Goal: Task Accomplishment & Management: Manage account settings

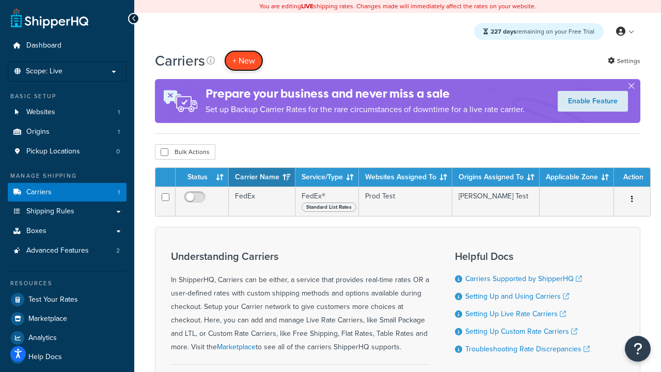
click at [244, 60] on button "+ New" at bounding box center [243, 60] width 39 height 21
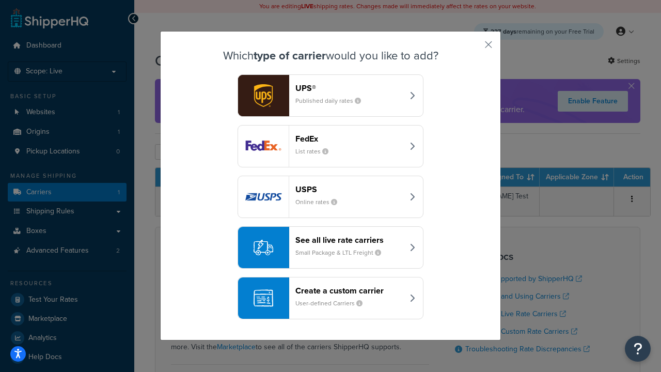
click at [330, 147] on small "List rates" at bounding box center [315, 151] width 41 height 9
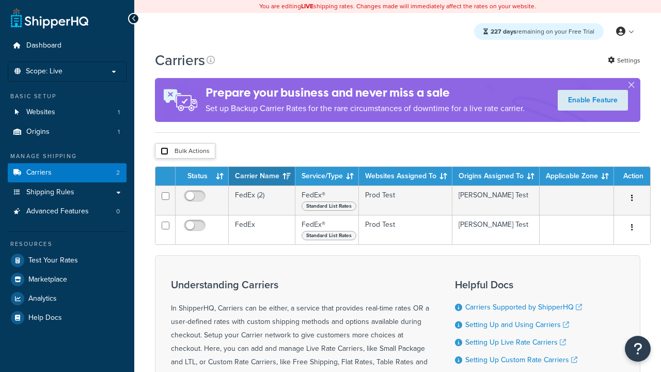
click at [164, 151] on input "checkbox" at bounding box center [164, 151] width 8 height 8
checkbox input "true"
click at [0, 0] on button "Delete" at bounding box center [0, 0] width 0 height 0
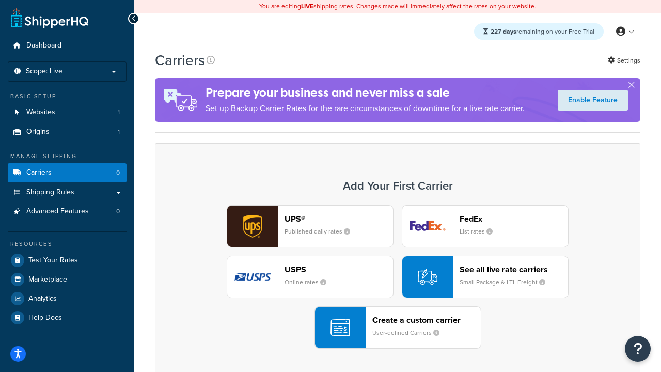
click at [397, 277] on div "UPS® Published daily rates FedEx List rates USPS Online rates See all live rate…" at bounding box center [397, 276] width 463 height 143
click at [397, 328] on small "User-defined Carriers" at bounding box center [409, 332] width 75 height 9
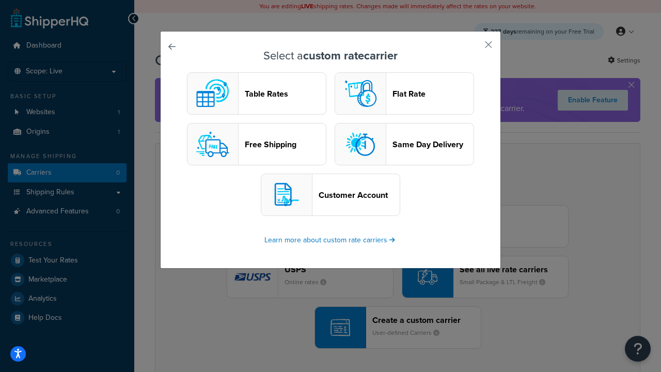
click at [256, 93] on header "Table Rates" at bounding box center [285, 94] width 81 height 10
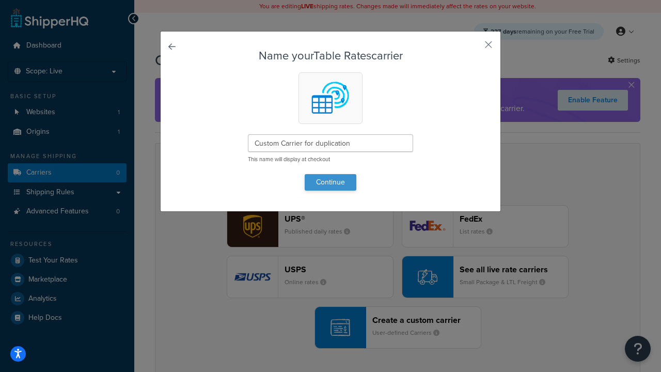
type input "Custom Carrier for duplication"
click at [330, 182] on button "Continue" at bounding box center [330, 182] width 52 height 17
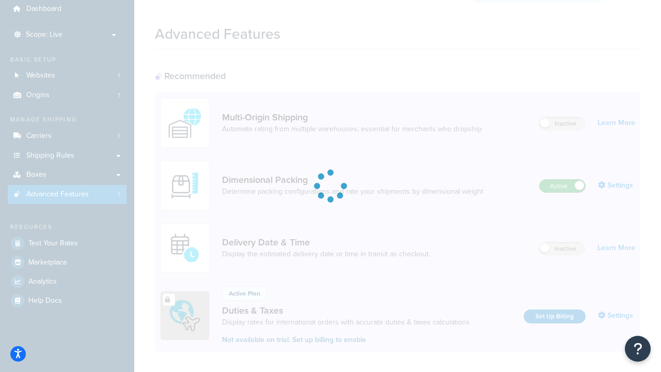
click at [562, 180] on label "Active" at bounding box center [561, 186] width 45 height 12
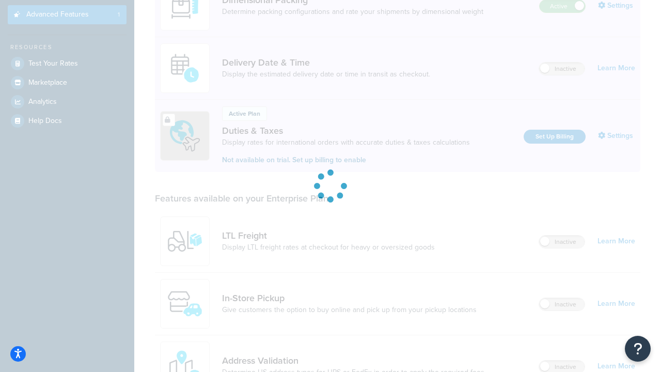
scroll to position [197, 0]
